Goal: Information Seeking & Learning: Find specific fact

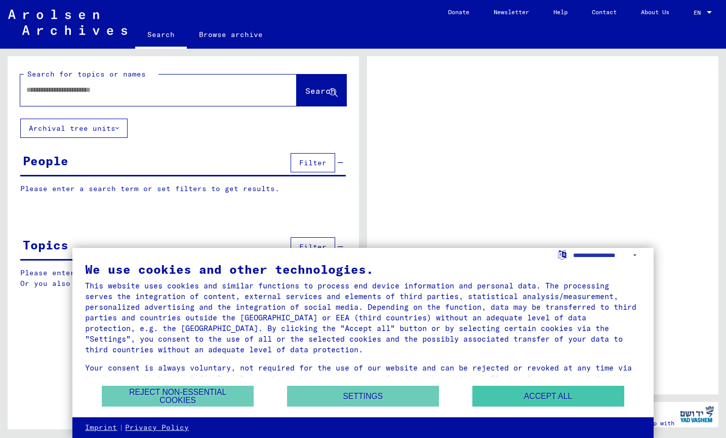
click at [491, 395] on button "Accept all" at bounding box center [549, 395] width 152 height 21
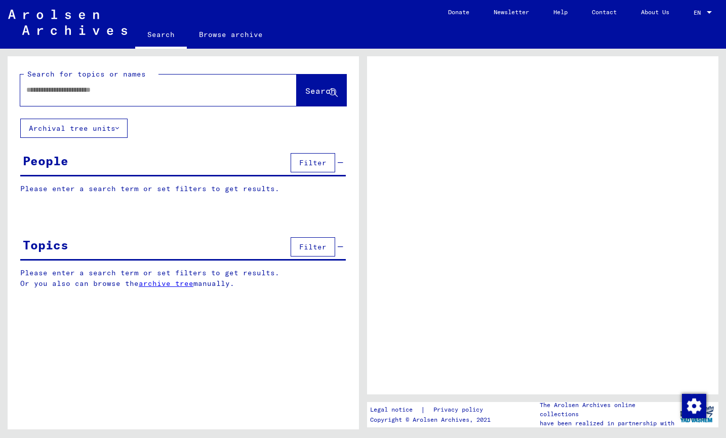
click at [130, 94] on input "text" at bounding box center [149, 90] width 246 height 11
click at [38, 90] on input "*****" at bounding box center [149, 90] width 246 height 11
type input "*****"
click at [305, 90] on span "Search" at bounding box center [320, 91] width 30 height 10
click at [310, 102] on button "Search" at bounding box center [322, 89] width 50 height 31
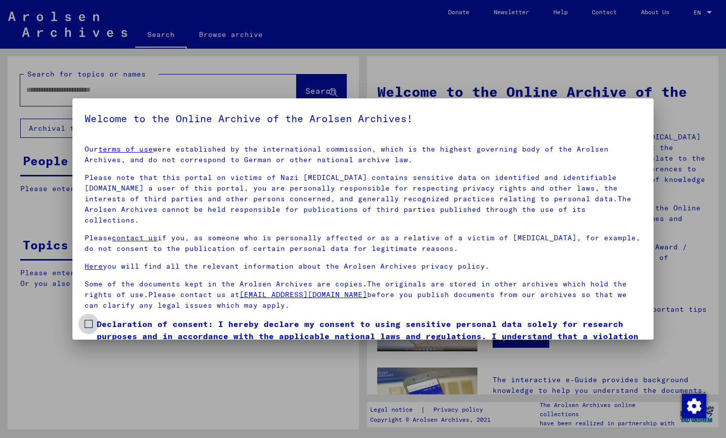
click at [92, 320] on span at bounding box center [89, 324] width 8 height 8
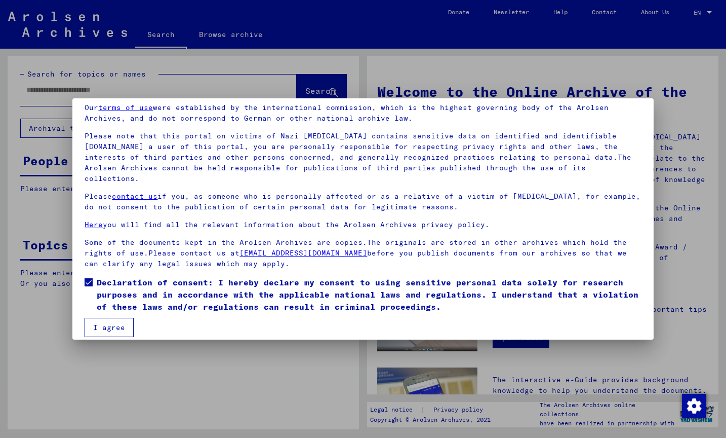
scroll to position [41, 0]
click at [123, 318] on button "I agree" at bounding box center [109, 327] width 49 height 19
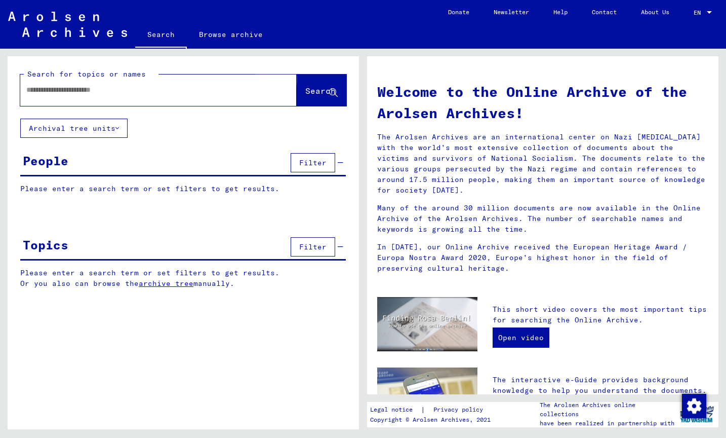
click at [318, 91] on span "Search" at bounding box center [320, 91] width 30 height 10
click at [121, 91] on input "text" at bounding box center [146, 90] width 240 height 11
type input "*****"
click at [322, 85] on button "Search" at bounding box center [322, 89] width 50 height 31
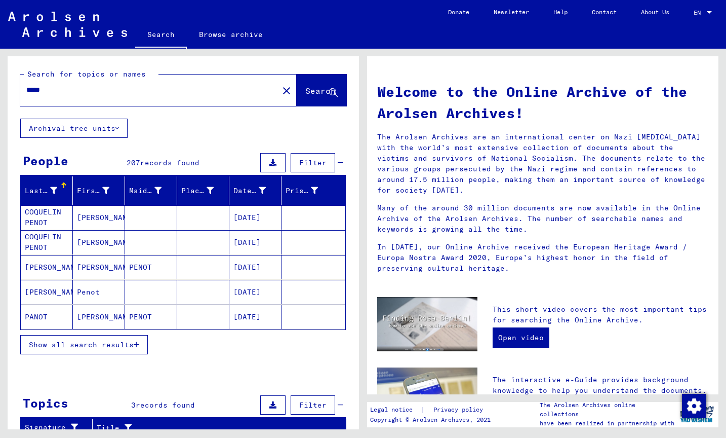
click at [78, 342] on span "Show all search results" at bounding box center [81, 344] width 105 height 9
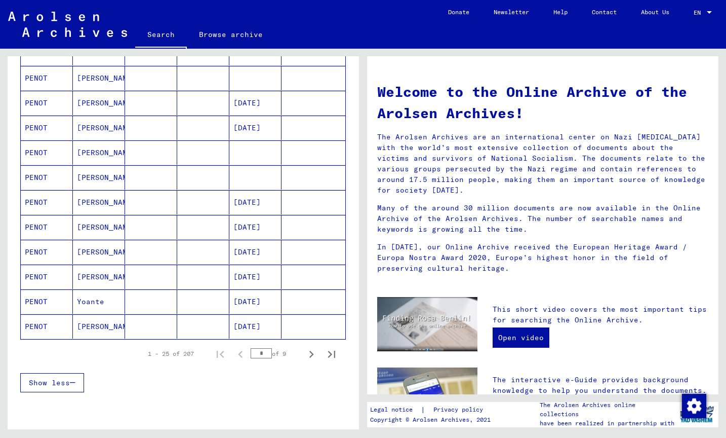
scroll to position [491, 0]
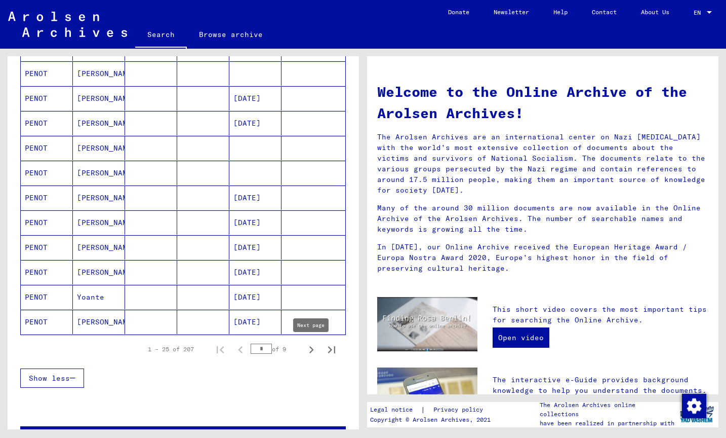
click at [309, 352] on icon "Next page" at bounding box center [311, 349] width 14 height 14
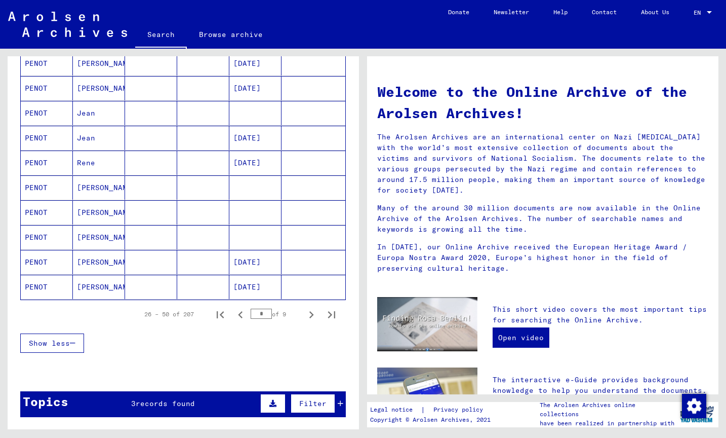
scroll to position [533, 0]
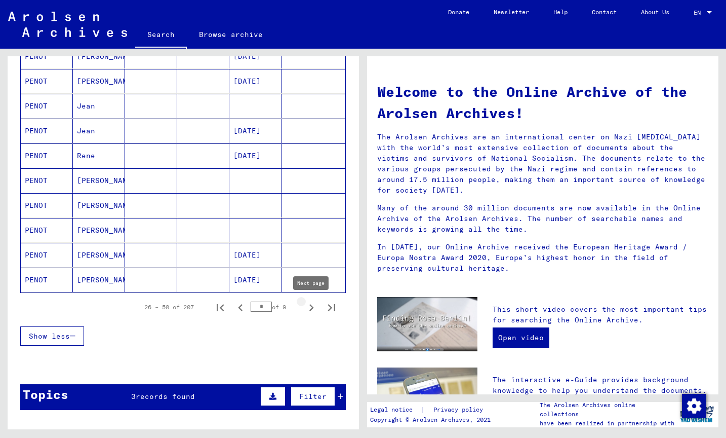
click at [310, 311] on icon "Next page" at bounding box center [311, 307] width 14 height 14
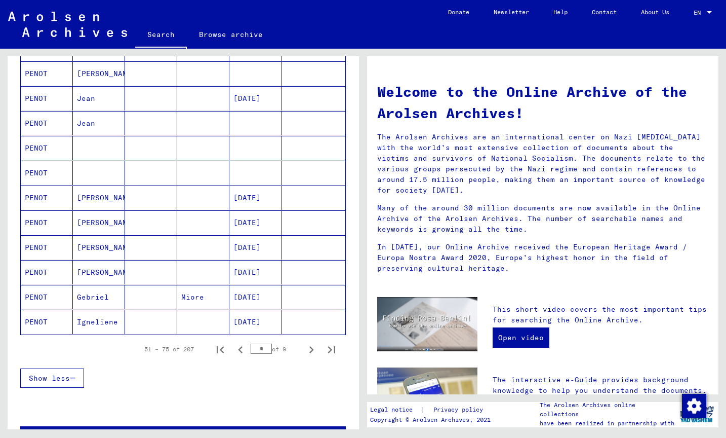
scroll to position [500, 0]
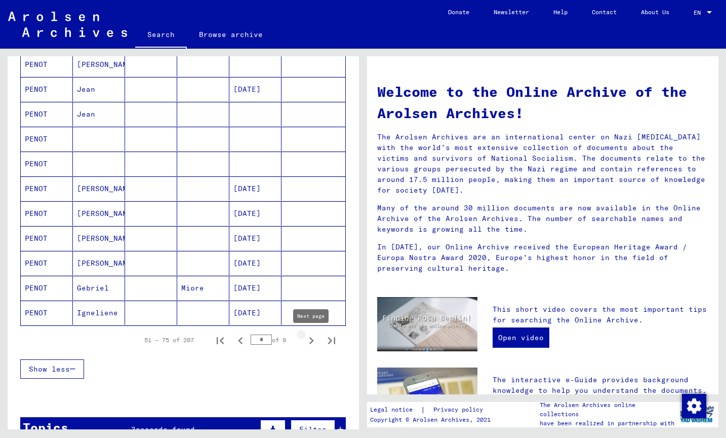
click at [311, 341] on icon "Next page" at bounding box center [311, 340] width 14 height 14
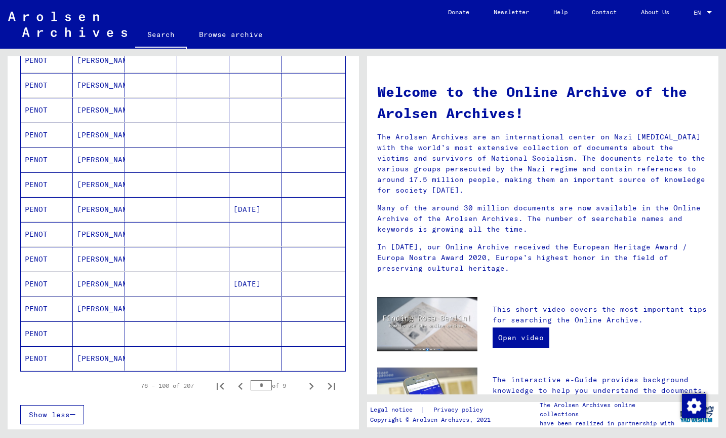
scroll to position [456, 0]
click at [307, 384] on icon "Next page" at bounding box center [311, 385] width 14 height 14
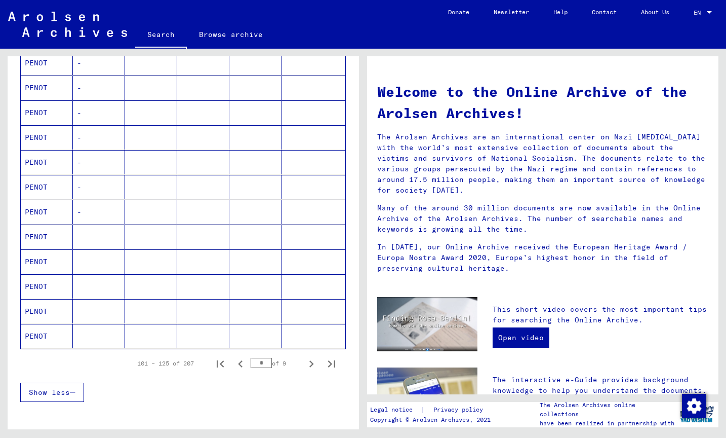
scroll to position [478, 0]
click at [311, 360] on icon "Next page" at bounding box center [311, 363] width 14 height 14
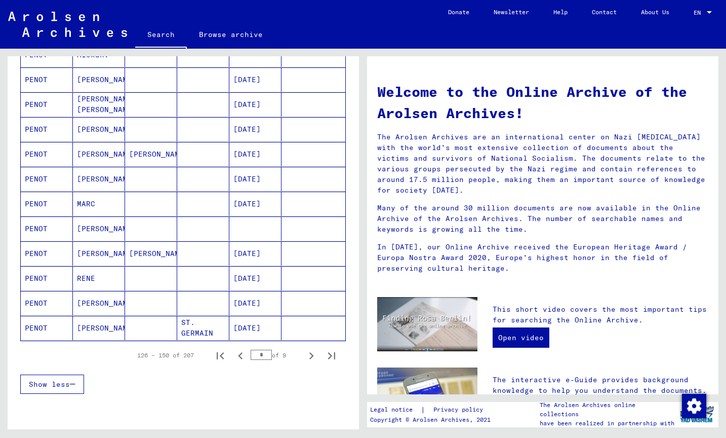
scroll to position [486, 0]
click at [314, 354] on icon "Next page" at bounding box center [311, 355] width 14 height 14
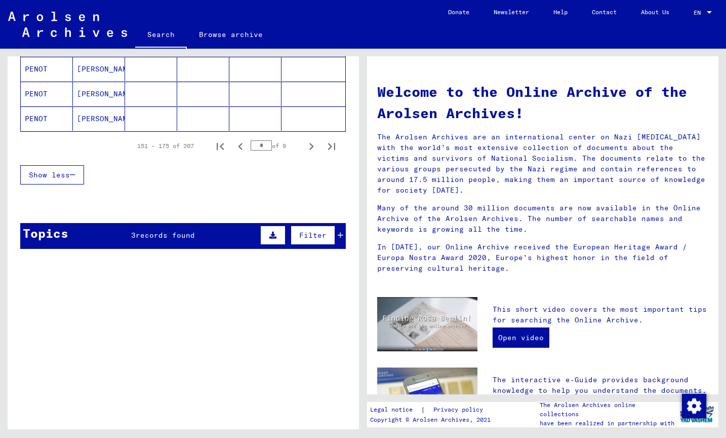
scroll to position [694, 0]
click at [311, 148] on icon "Next page" at bounding box center [311, 146] width 5 height 7
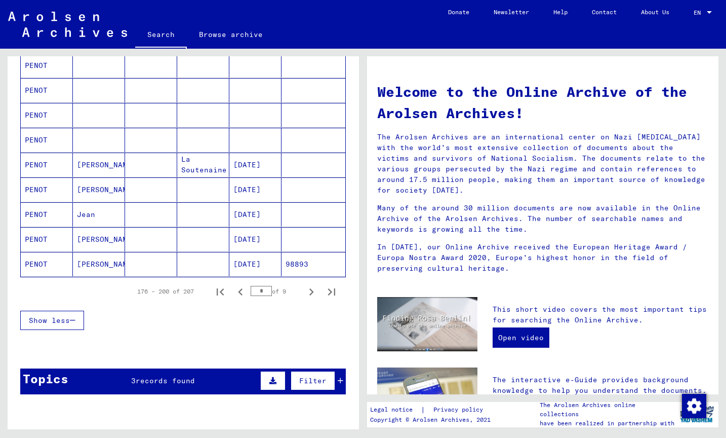
scroll to position [567, 0]
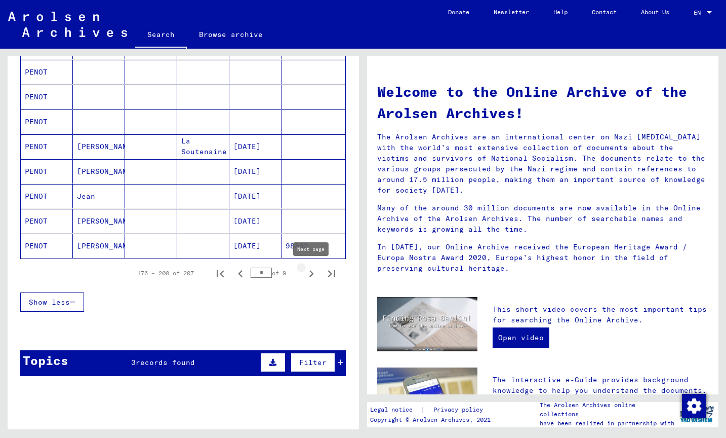
click at [310, 272] on icon "Next page" at bounding box center [311, 273] width 14 height 14
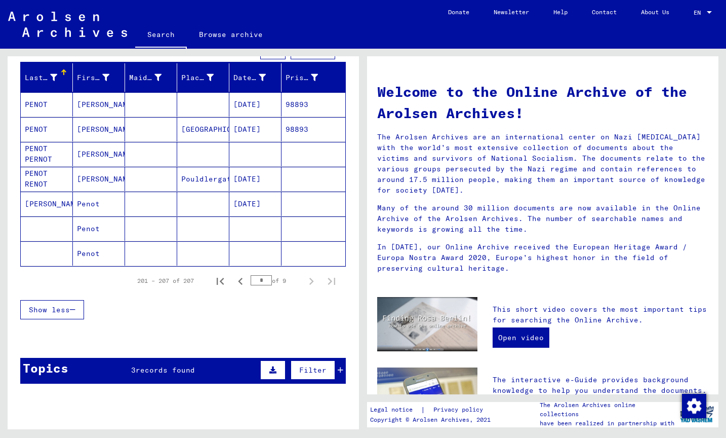
scroll to position [108, 0]
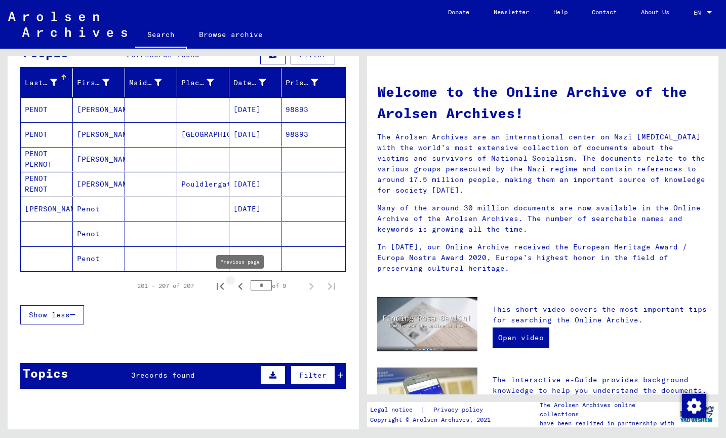
click at [241, 287] on icon "Previous page" at bounding box center [240, 286] width 14 height 14
type input "*"
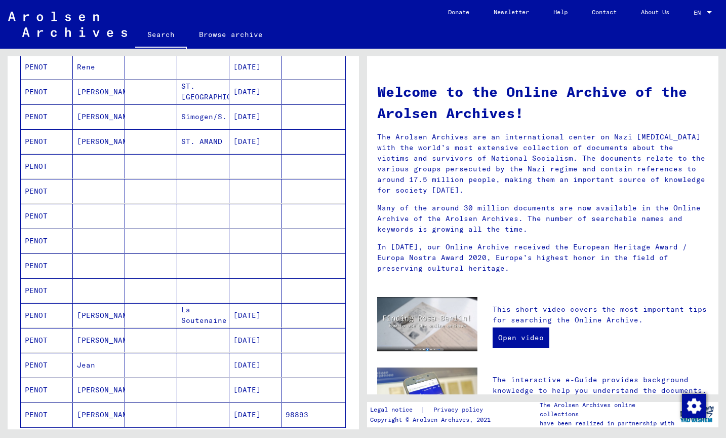
scroll to position [400, 0]
click at [85, 340] on mat-cell "[PERSON_NAME]" at bounding box center [99, 338] width 52 height 24
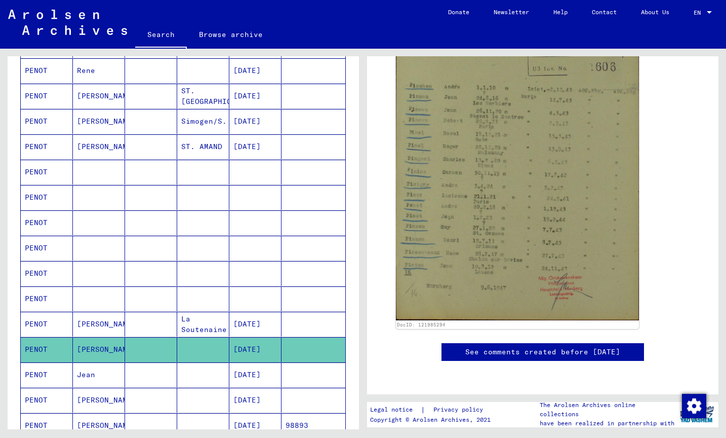
scroll to position [338, 0]
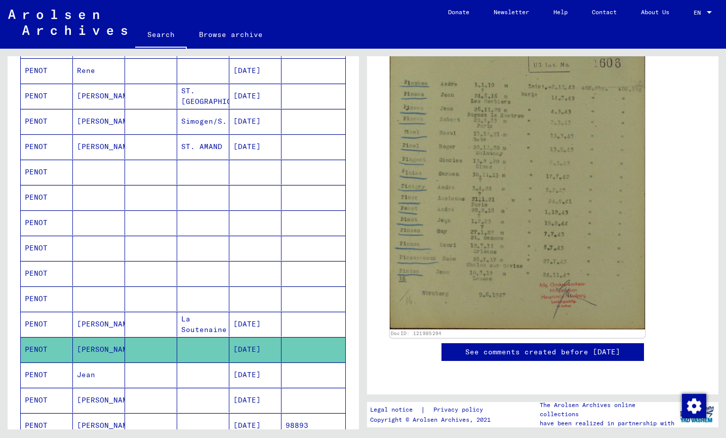
click at [466, 203] on img at bounding box center [517, 137] width 255 height 383
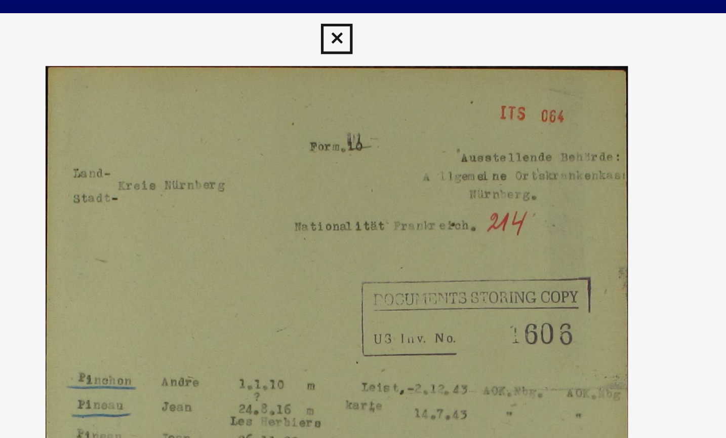
scroll to position [0, 0]
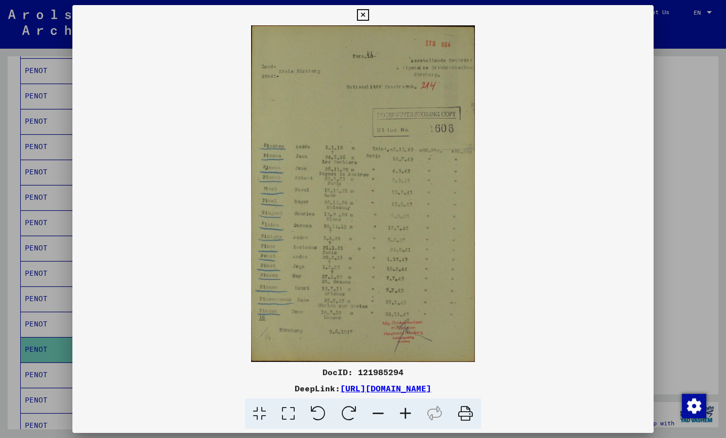
click at [369, 16] on icon at bounding box center [363, 15] width 12 height 12
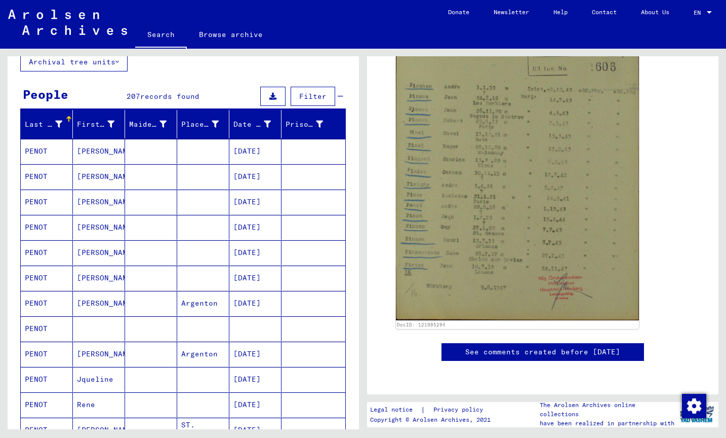
scroll to position [61, 0]
